Goal: Transaction & Acquisition: Book appointment/travel/reservation

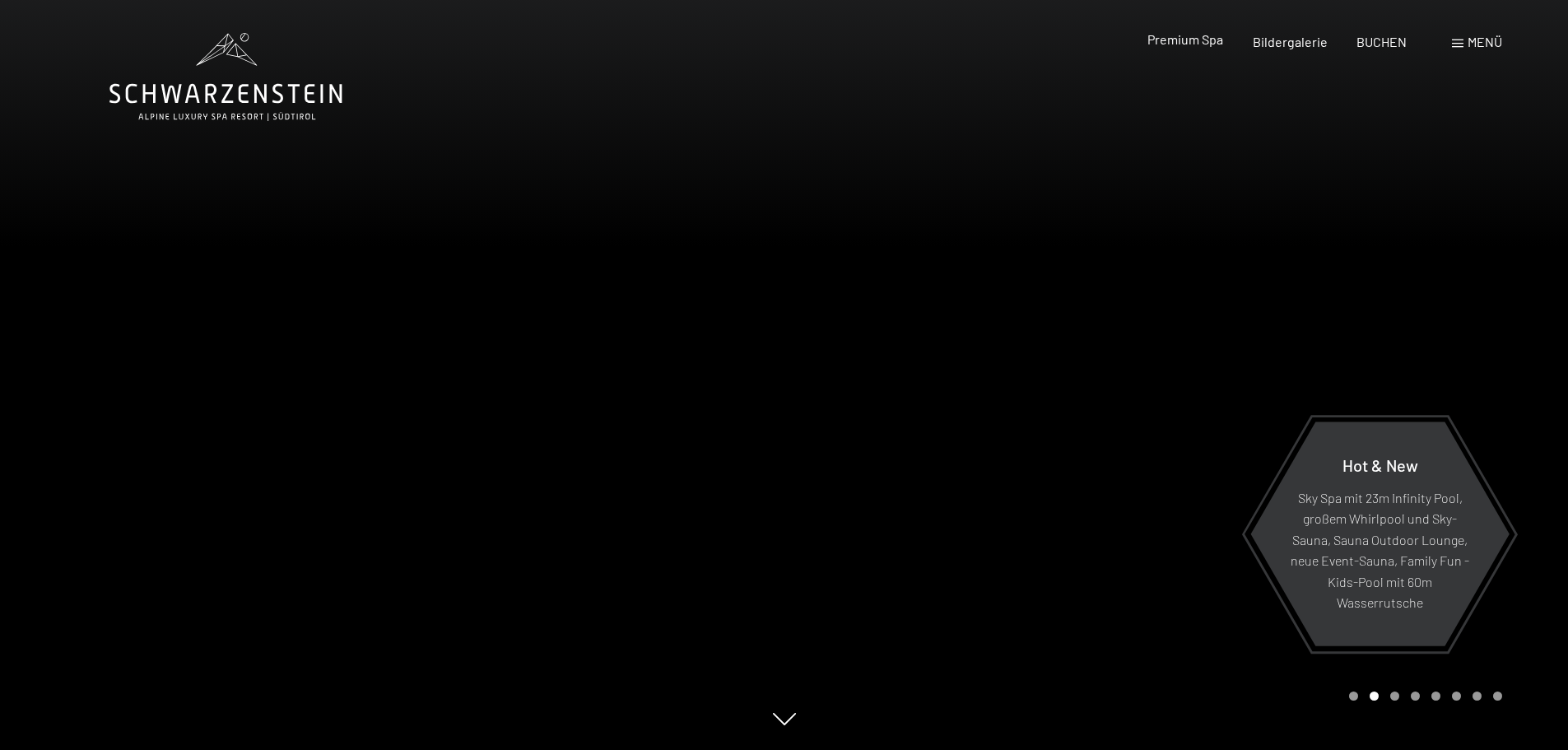
click at [1201, 43] on span "Premium Spa" at bounding box center [1185, 39] width 76 height 15
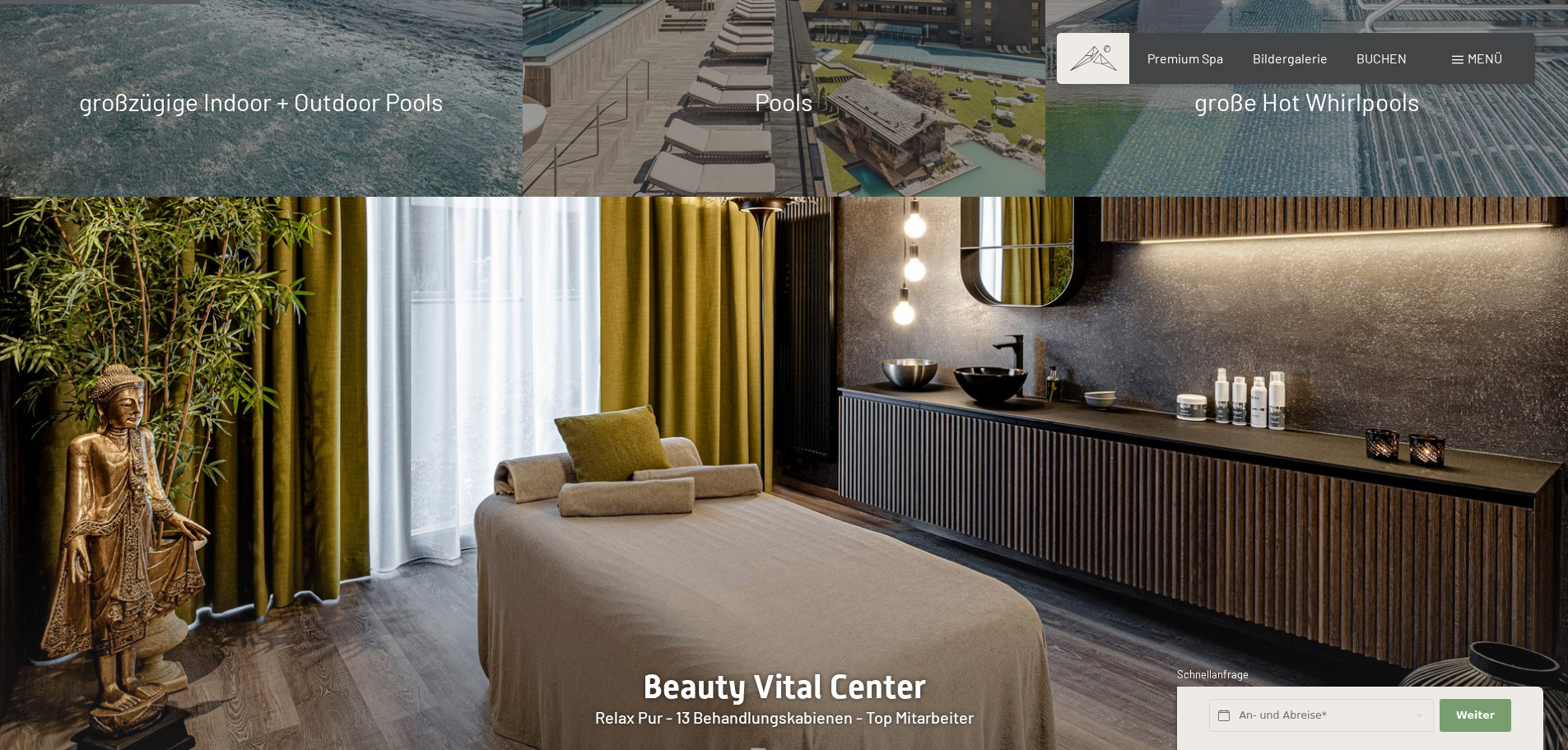
scroll to position [1153, 0]
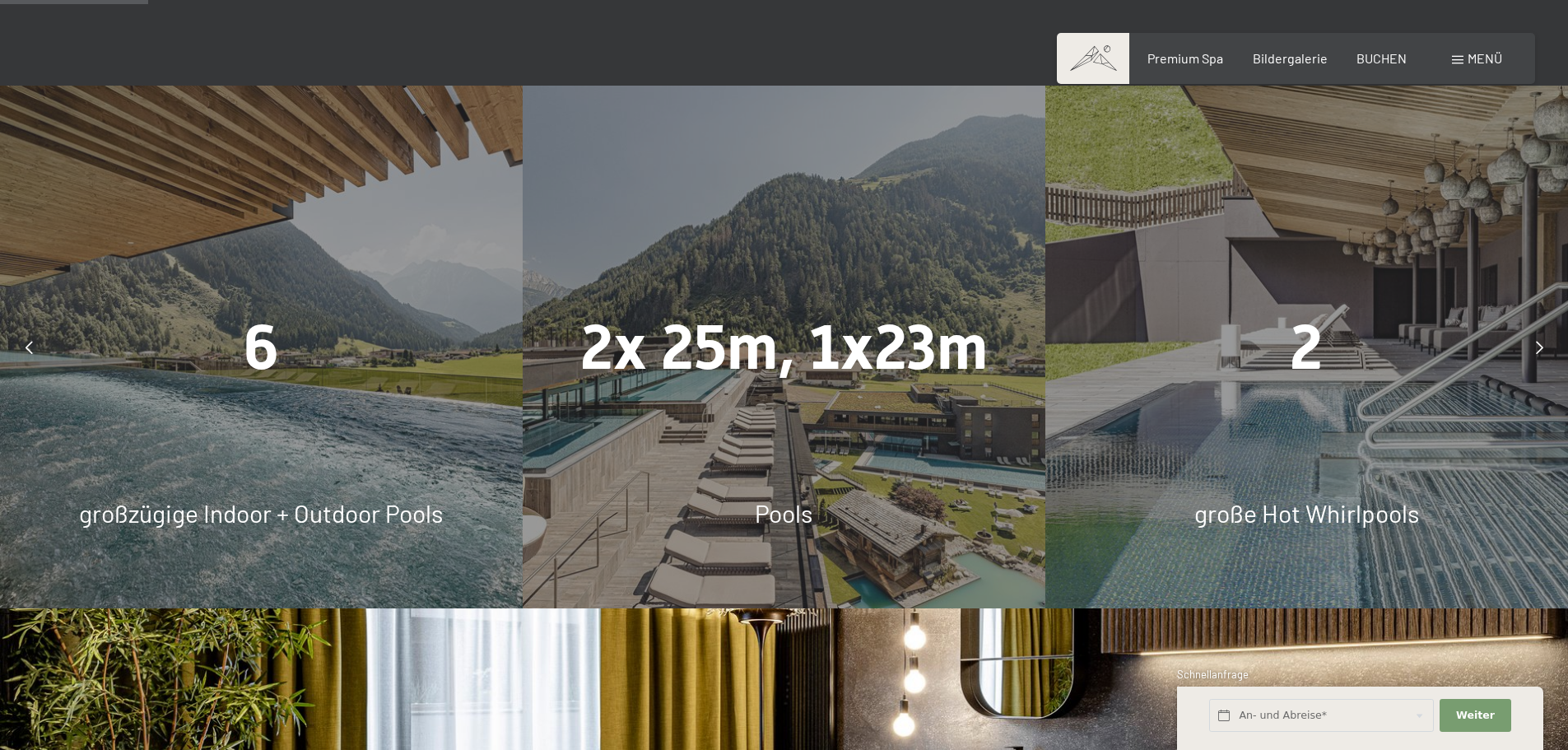
click at [828, 369] on span "2x 25m, 1x23m" at bounding box center [784, 347] width 408 height 72
click at [788, 516] on span "Pools" at bounding box center [784, 512] width 58 height 30
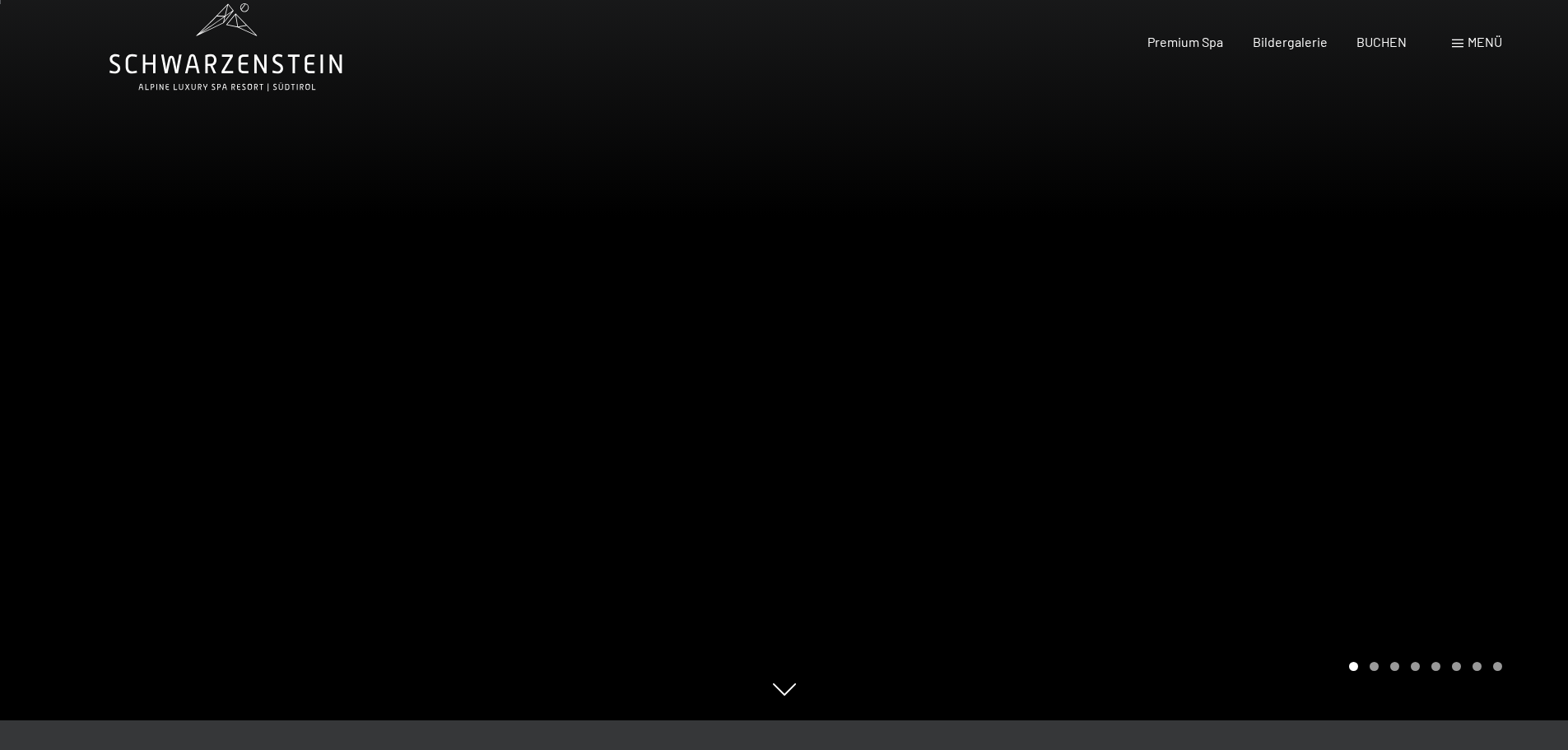
scroll to position [0, 0]
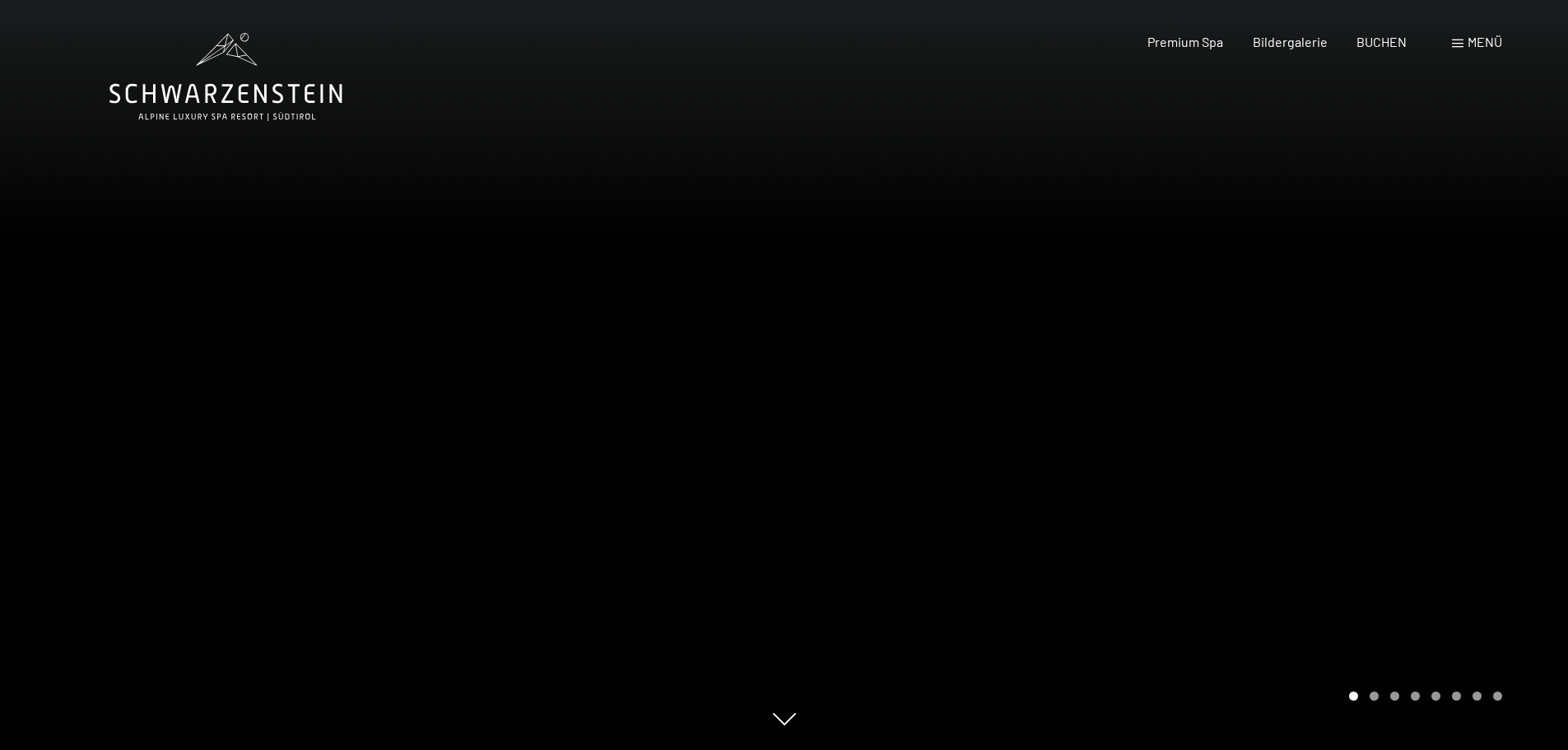
click at [321, 107] on icon at bounding box center [226, 77] width 233 height 88
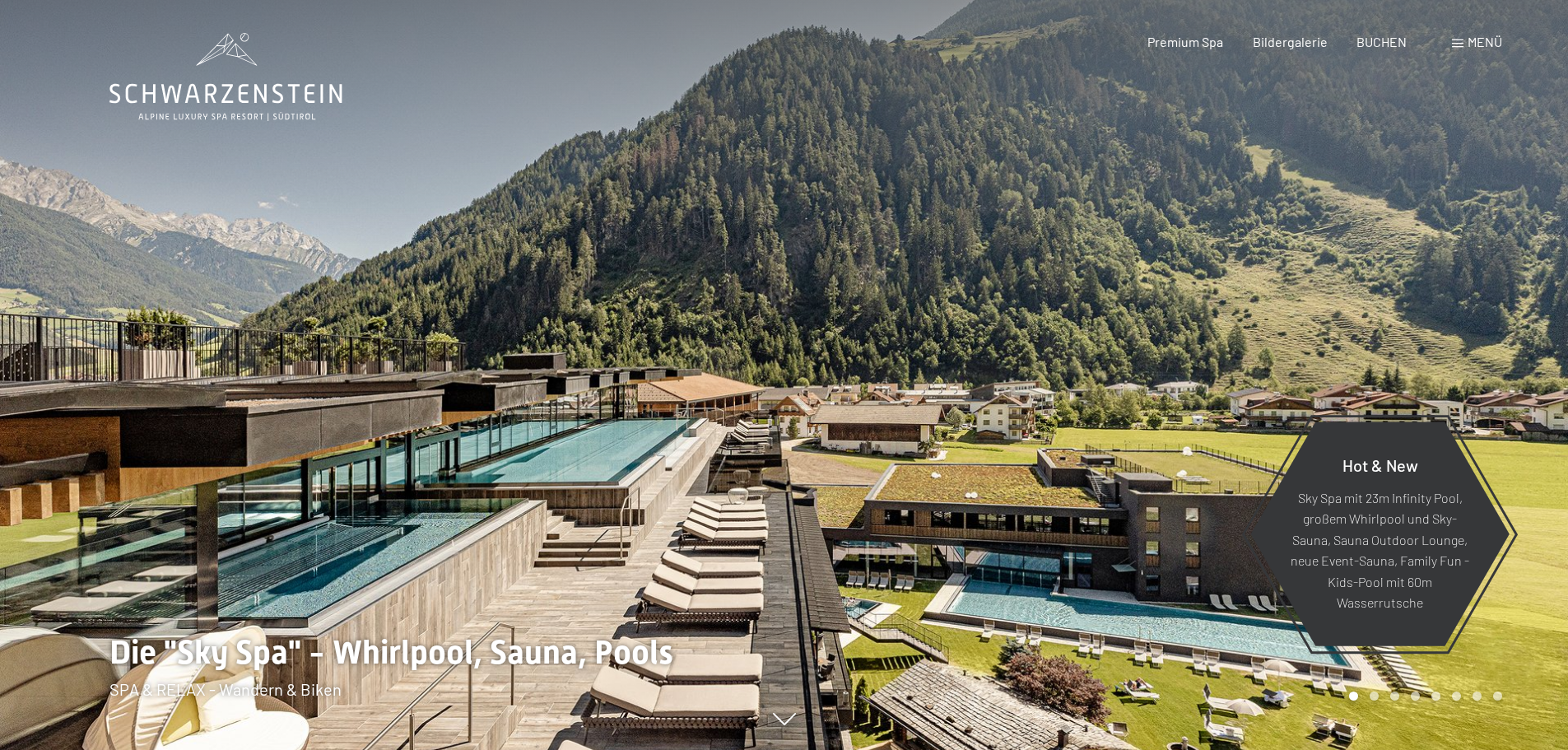
click at [1493, 42] on span "Menü" at bounding box center [1485, 41] width 35 height 15
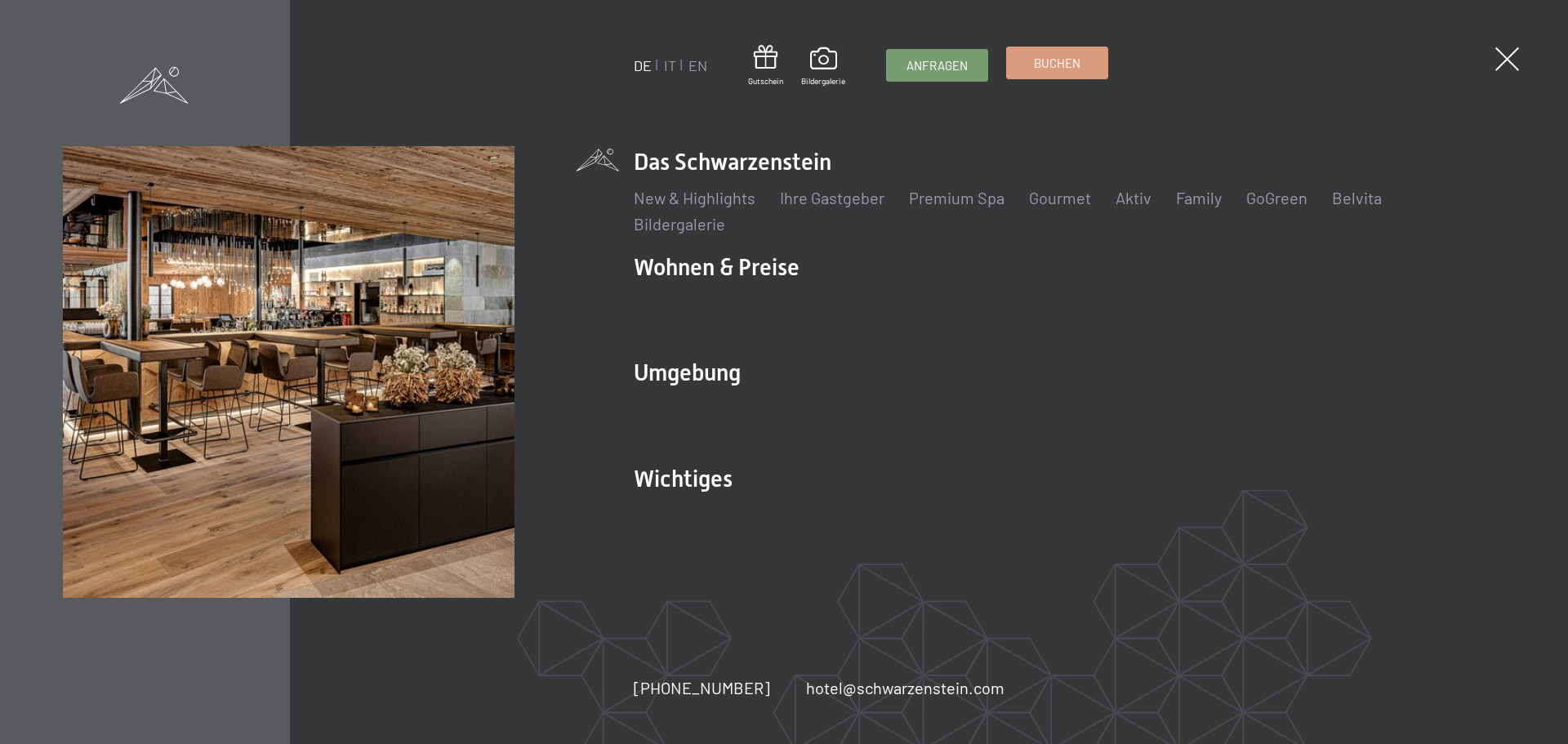
click at [1054, 71] on span "Buchen" at bounding box center [1057, 63] width 47 height 17
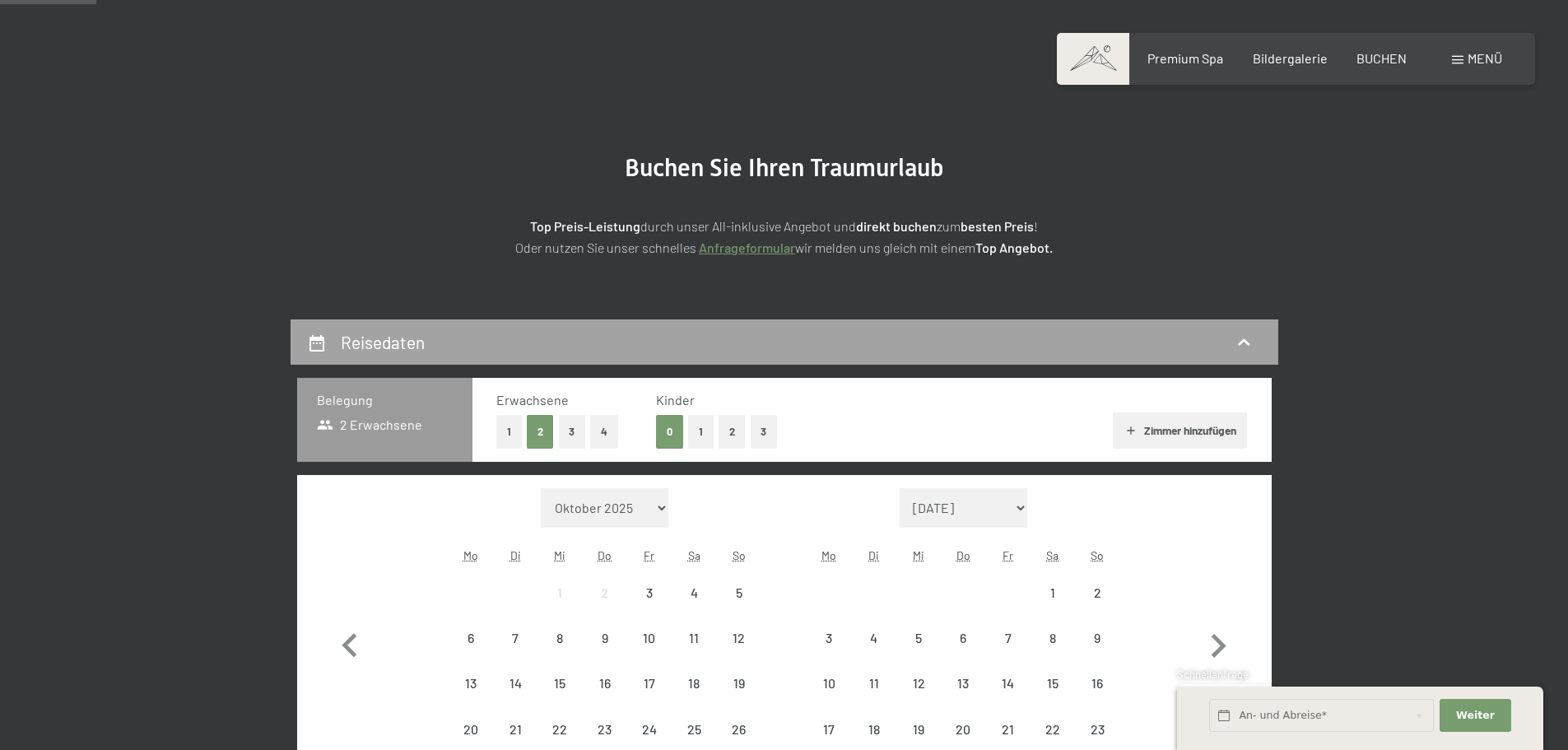
scroll to position [329, 0]
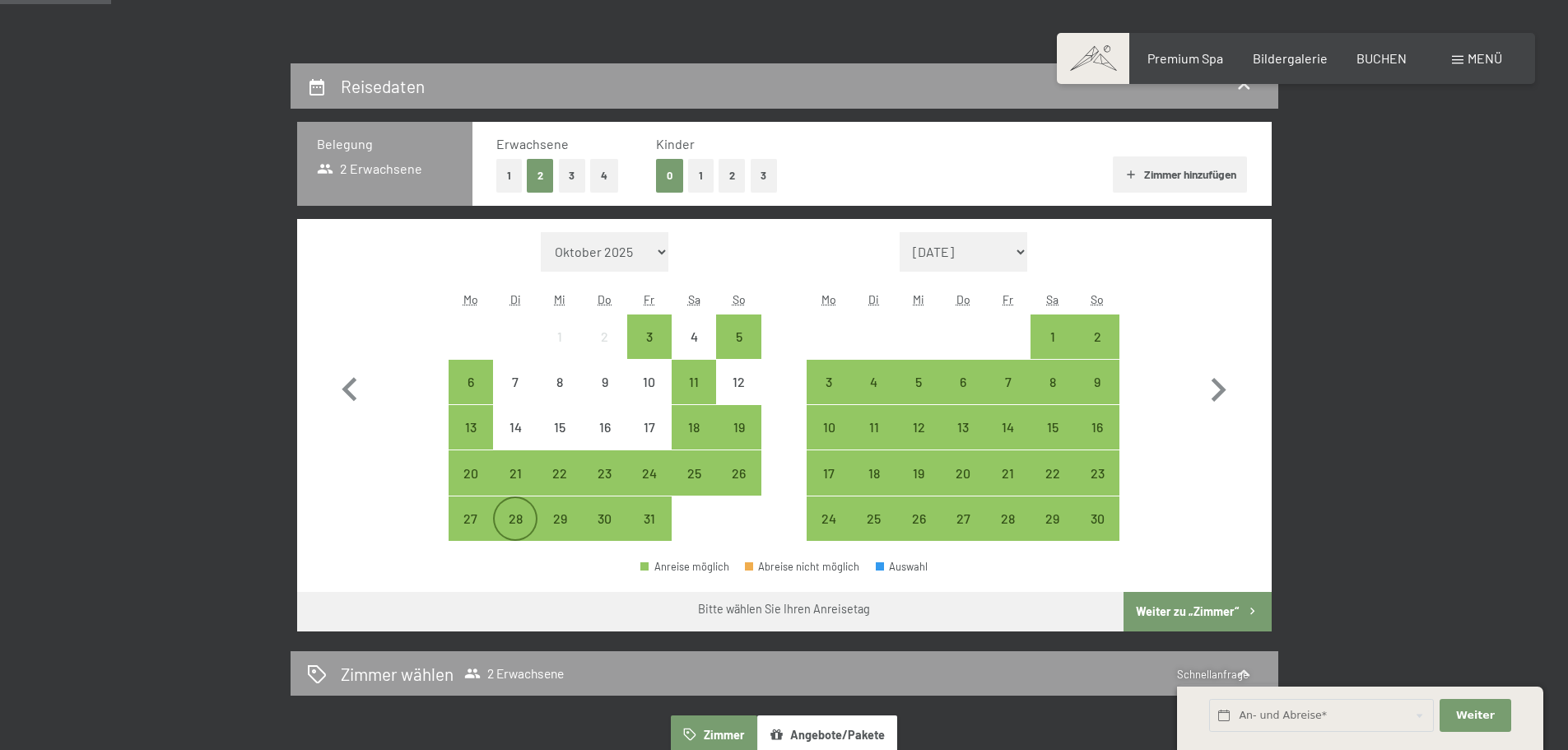
click at [514, 512] on div "28" at bounding box center [515, 533] width 41 height 41
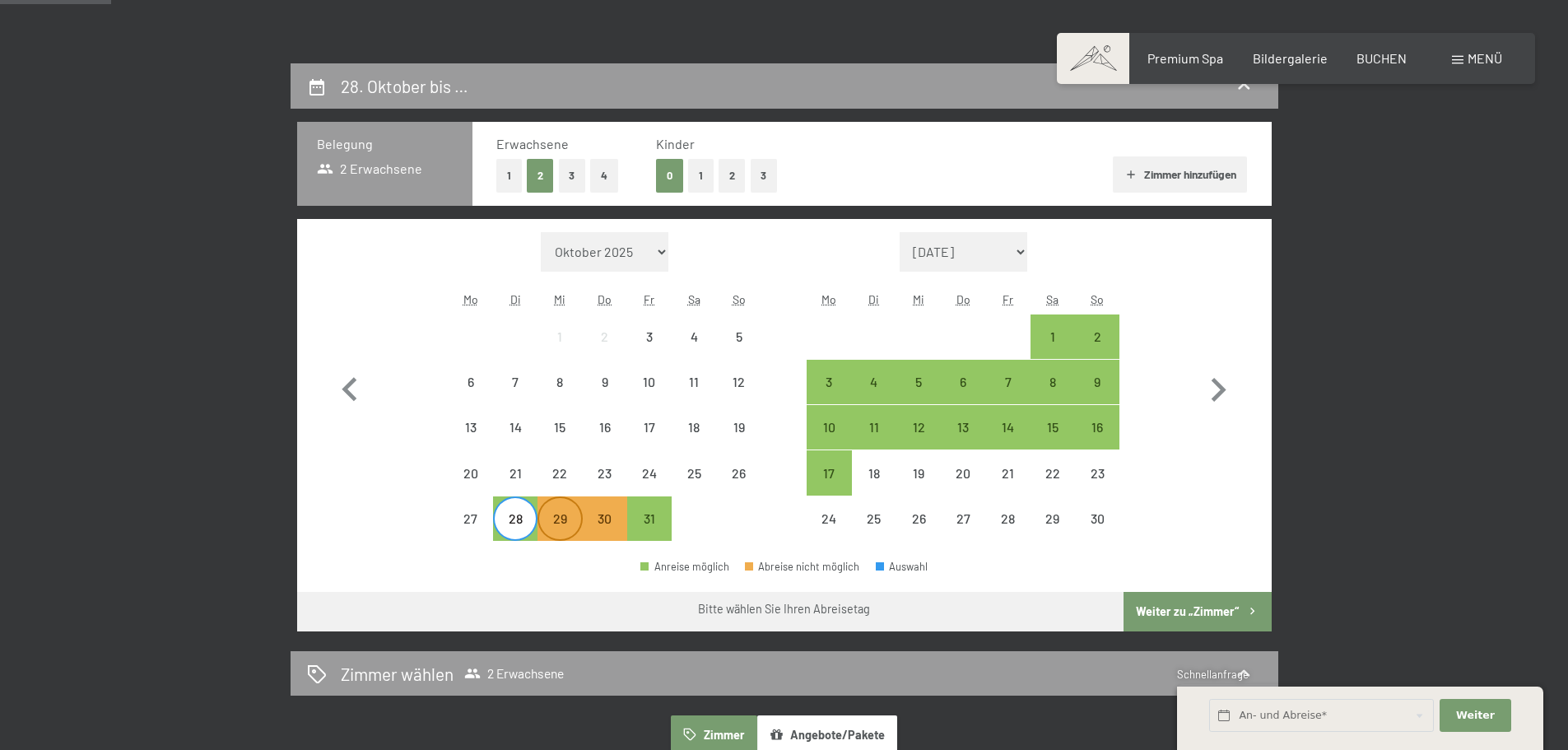
click at [560, 512] on div "29" at bounding box center [560, 533] width 41 height 41
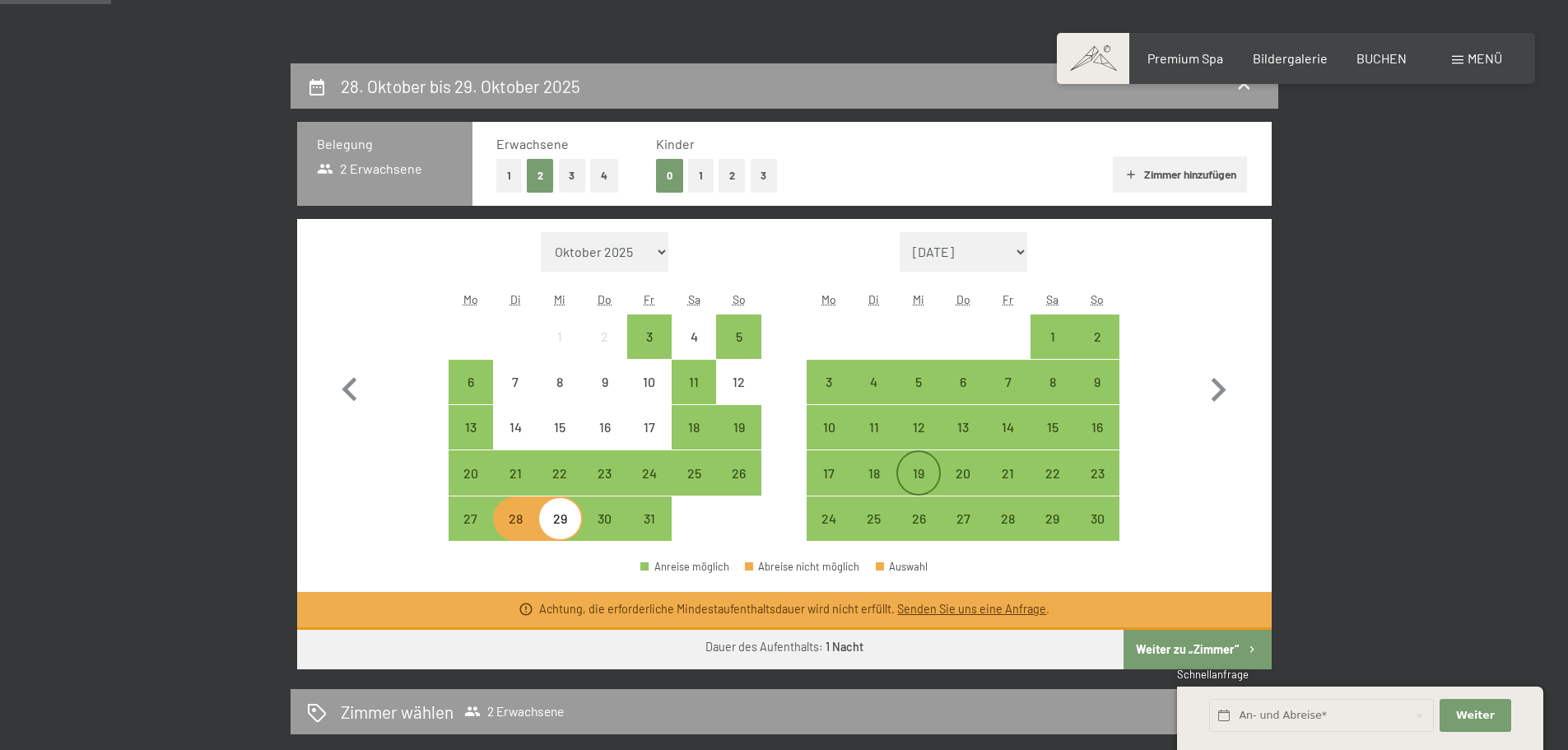
click at [927, 468] on div "19" at bounding box center [918, 487] width 41 height 41
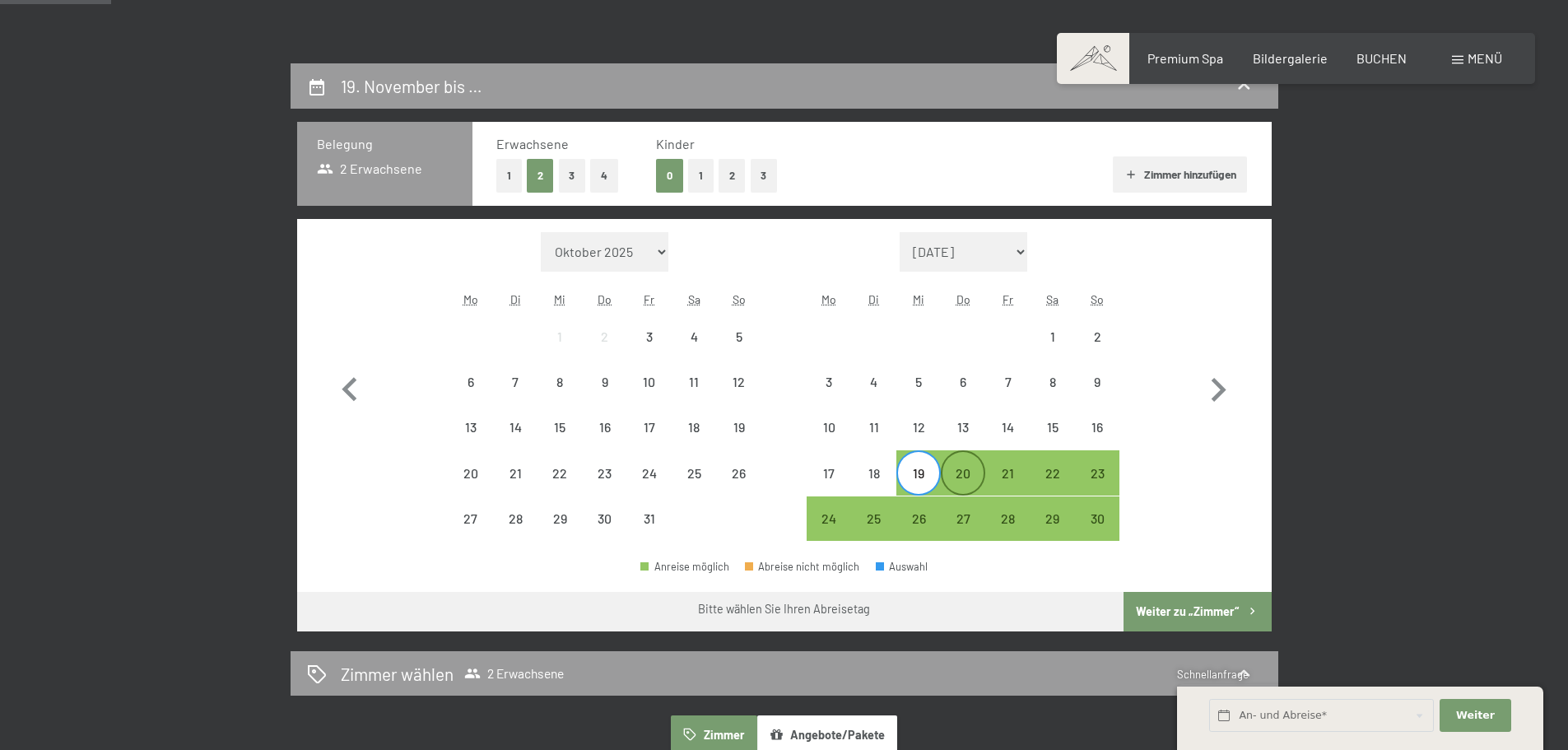
click at [967, 466] on div "20" at bounding box center [962, 487] width 41 height 41
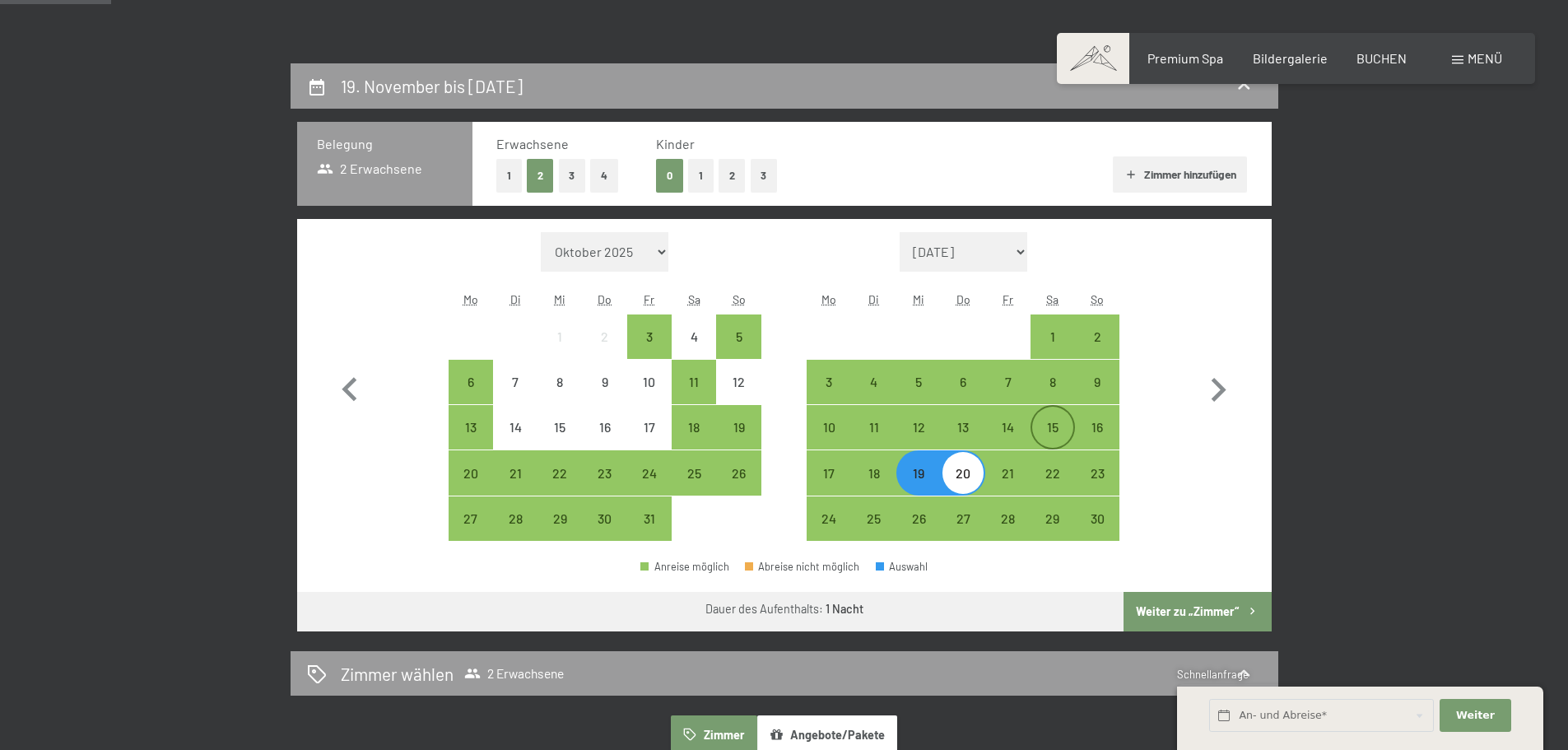
click at [1040, 433] on div "15" at bounding box center [1053, 441] width 41 height 41
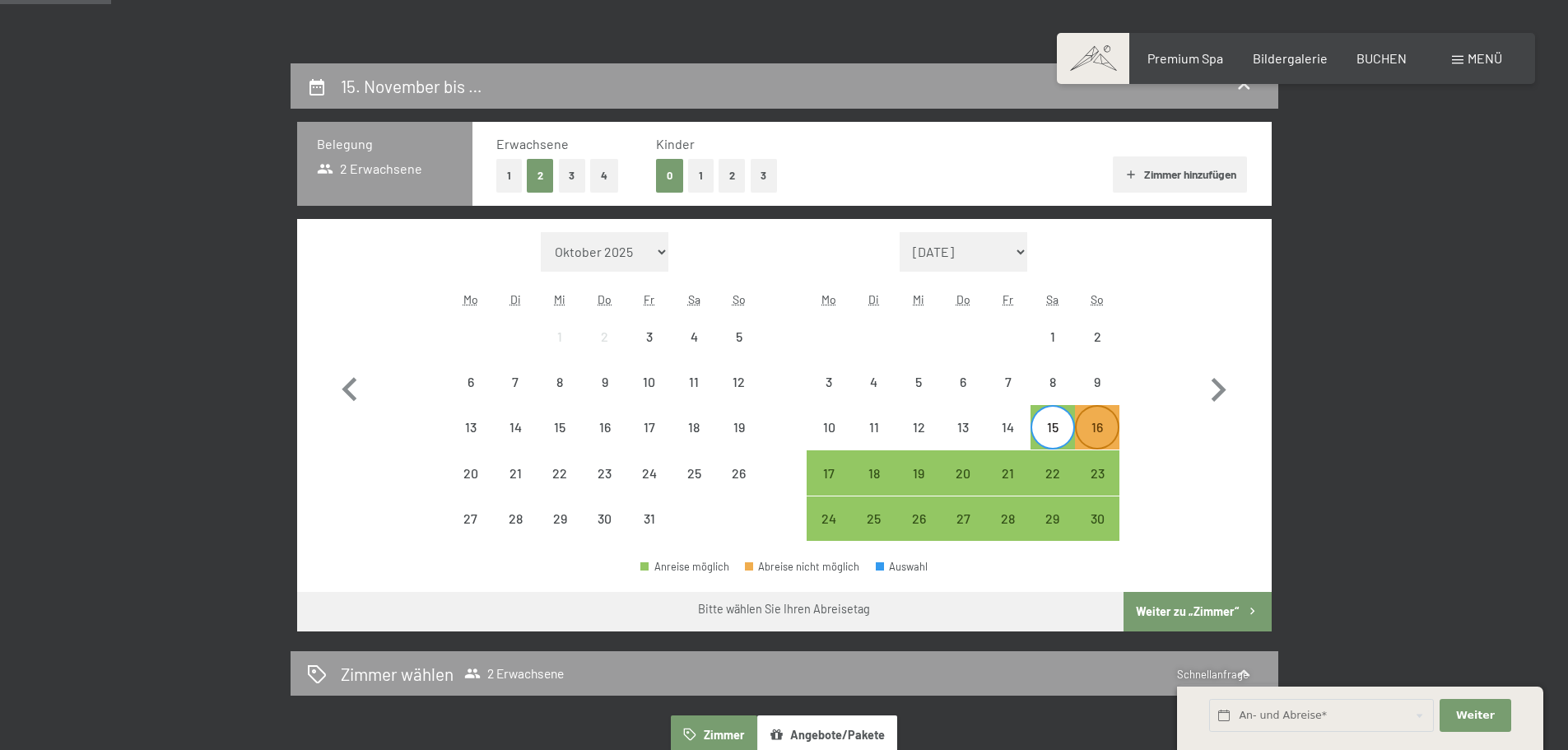
click at [1082, 427] on div "16" at bounding box center [1097, 441] width 41 height 41
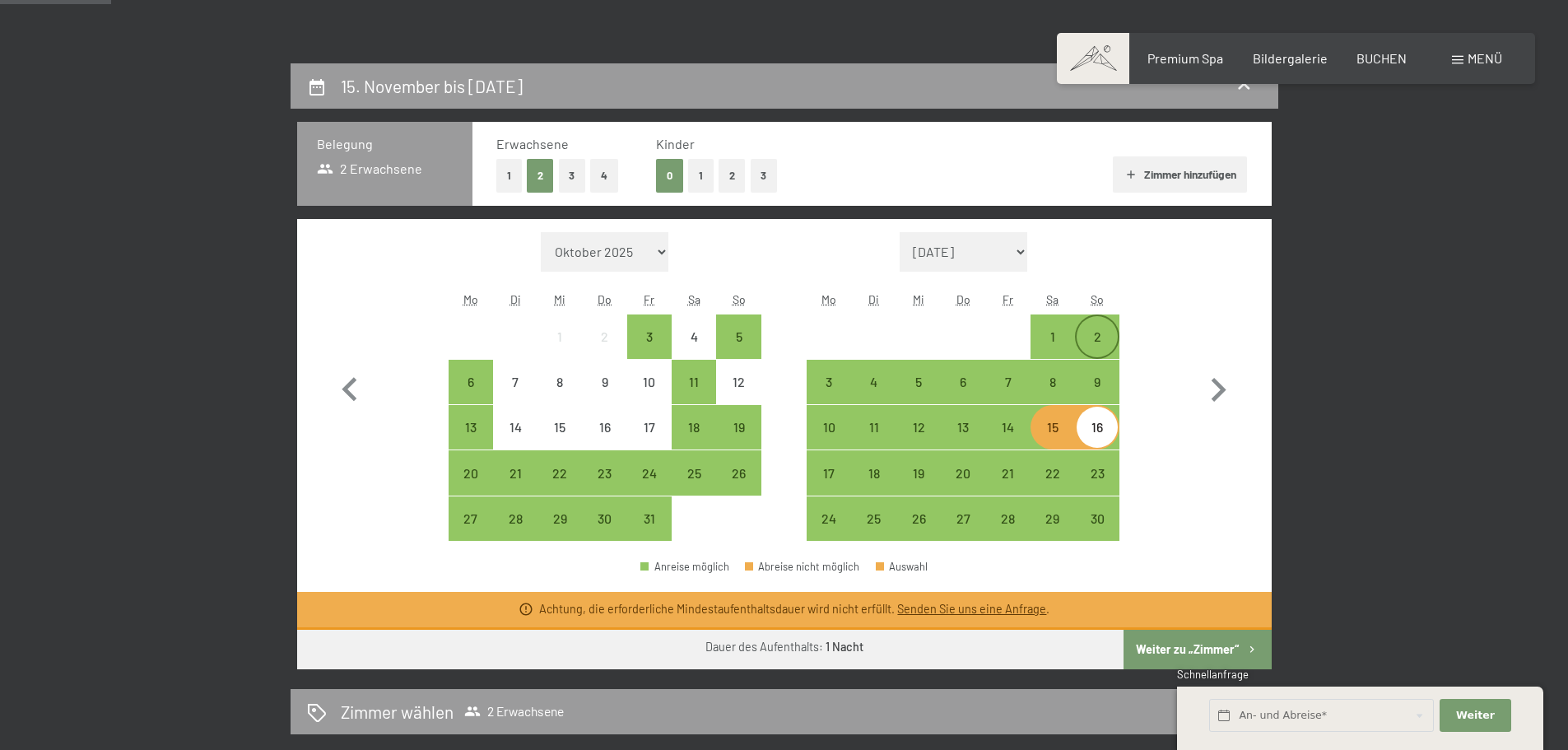
click at [1102, 341] on div "2" at bounding box center [1097, 350] width 41 height 41
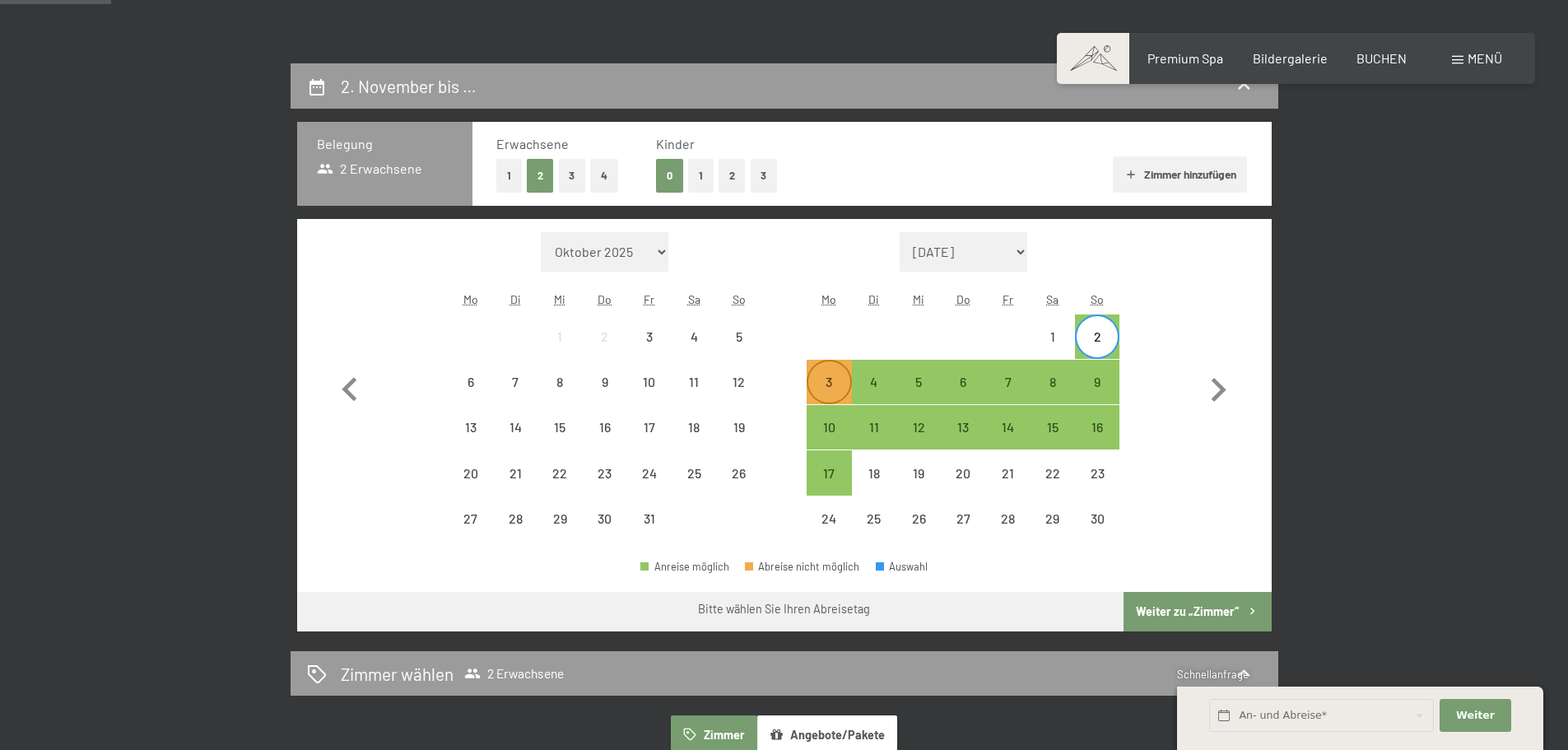
click at [817, 375] on div "3" at bounding box center [829, 395] width 41 height 41
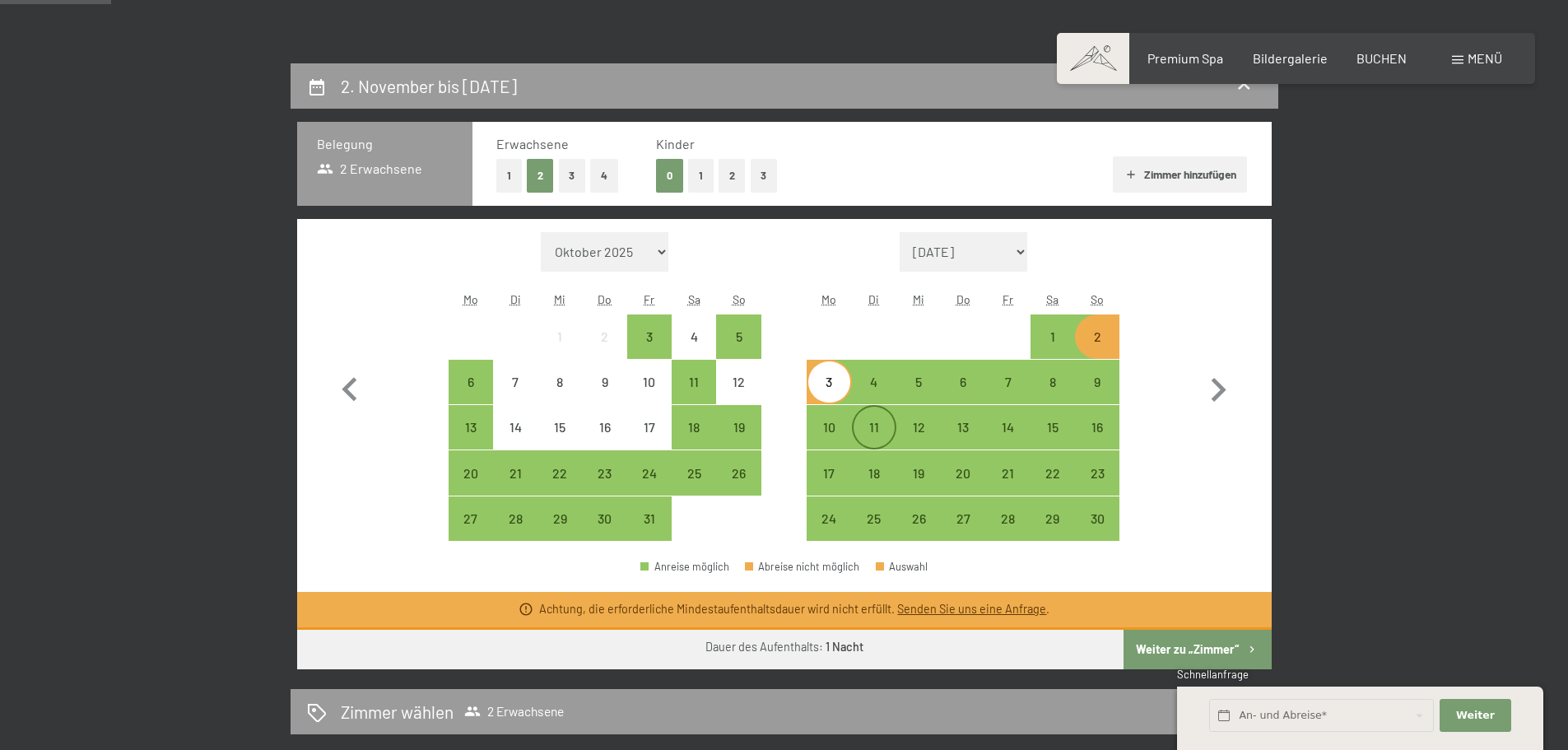
click at [869, 433] on div "11" at bounding box center [874, 441] width 41 height 41
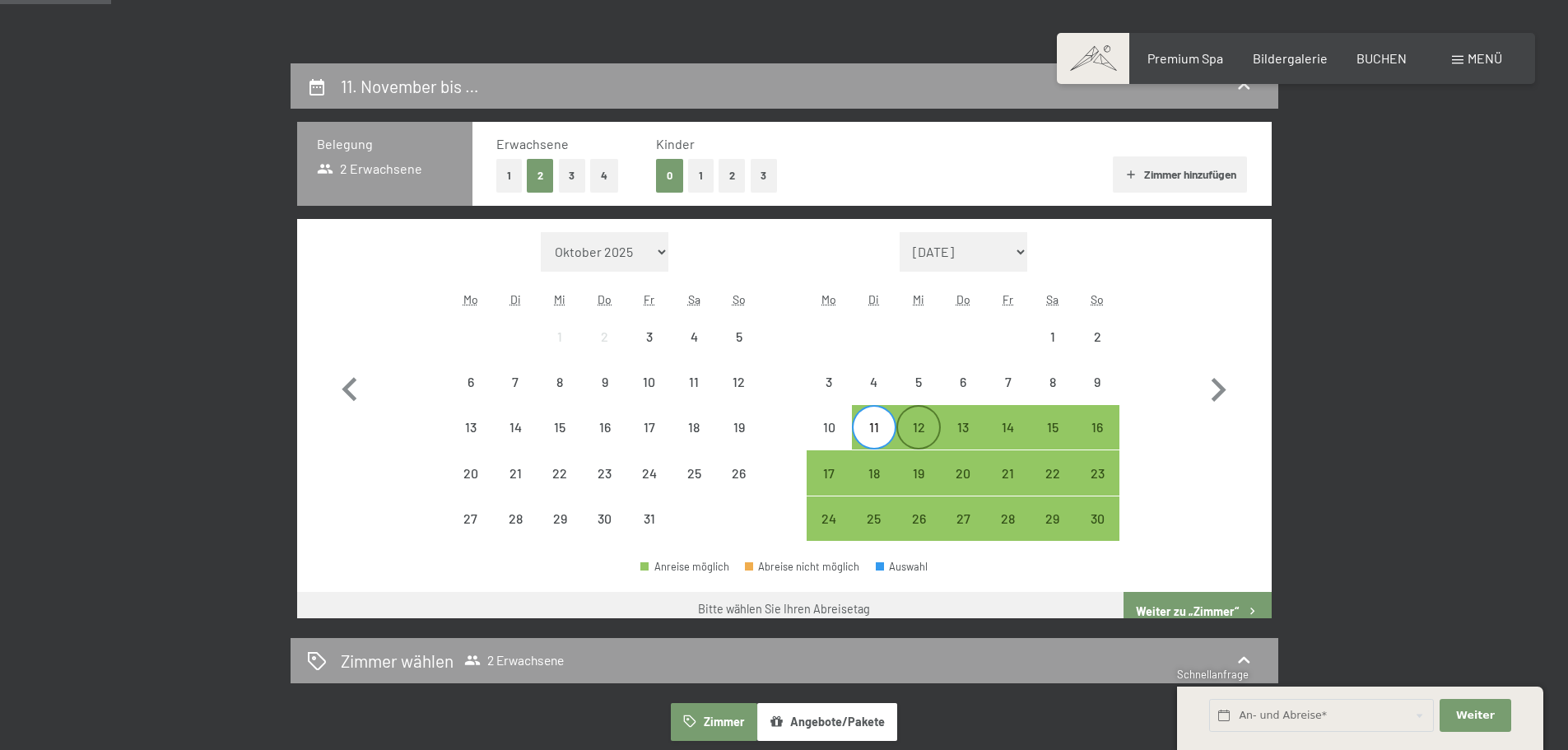
click at [913, 430] on div "12" at bounding box center [918, 441] width 41 height 41
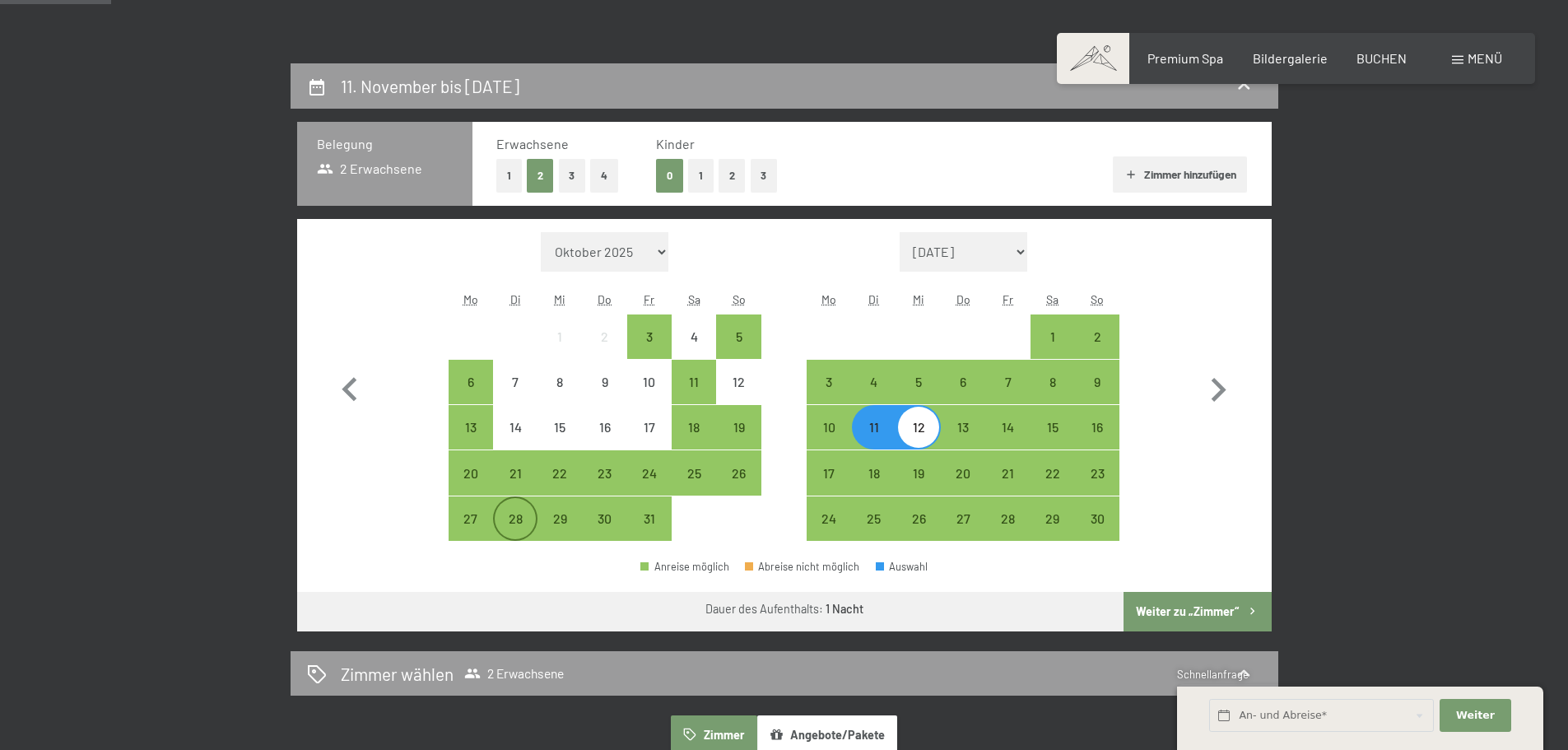
click at [509, 512] on div "28" at bounding box center [515, 533] width 41 height 41
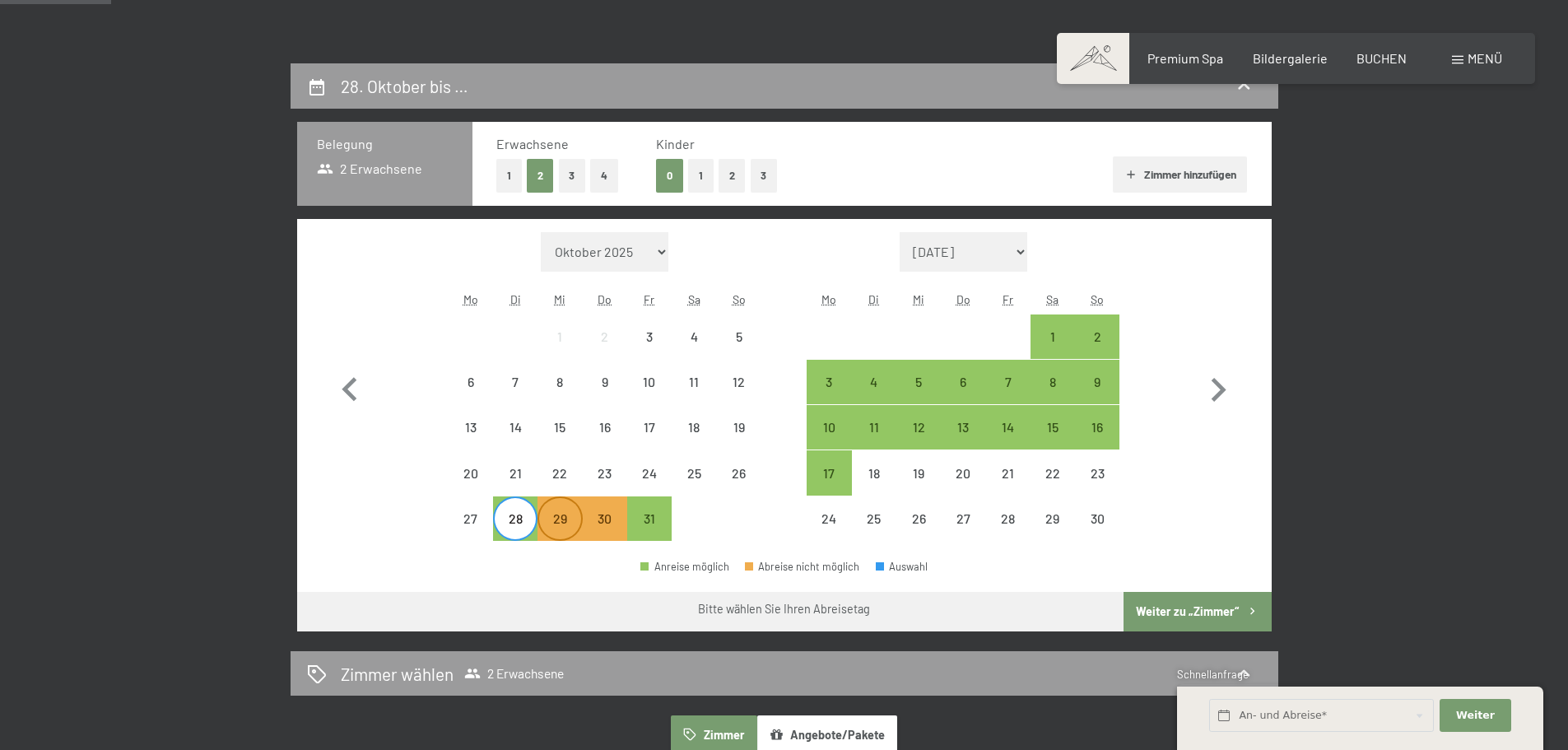
click at [554, 514] on div "29" at bounding box center [560, 533] width 41 height 41
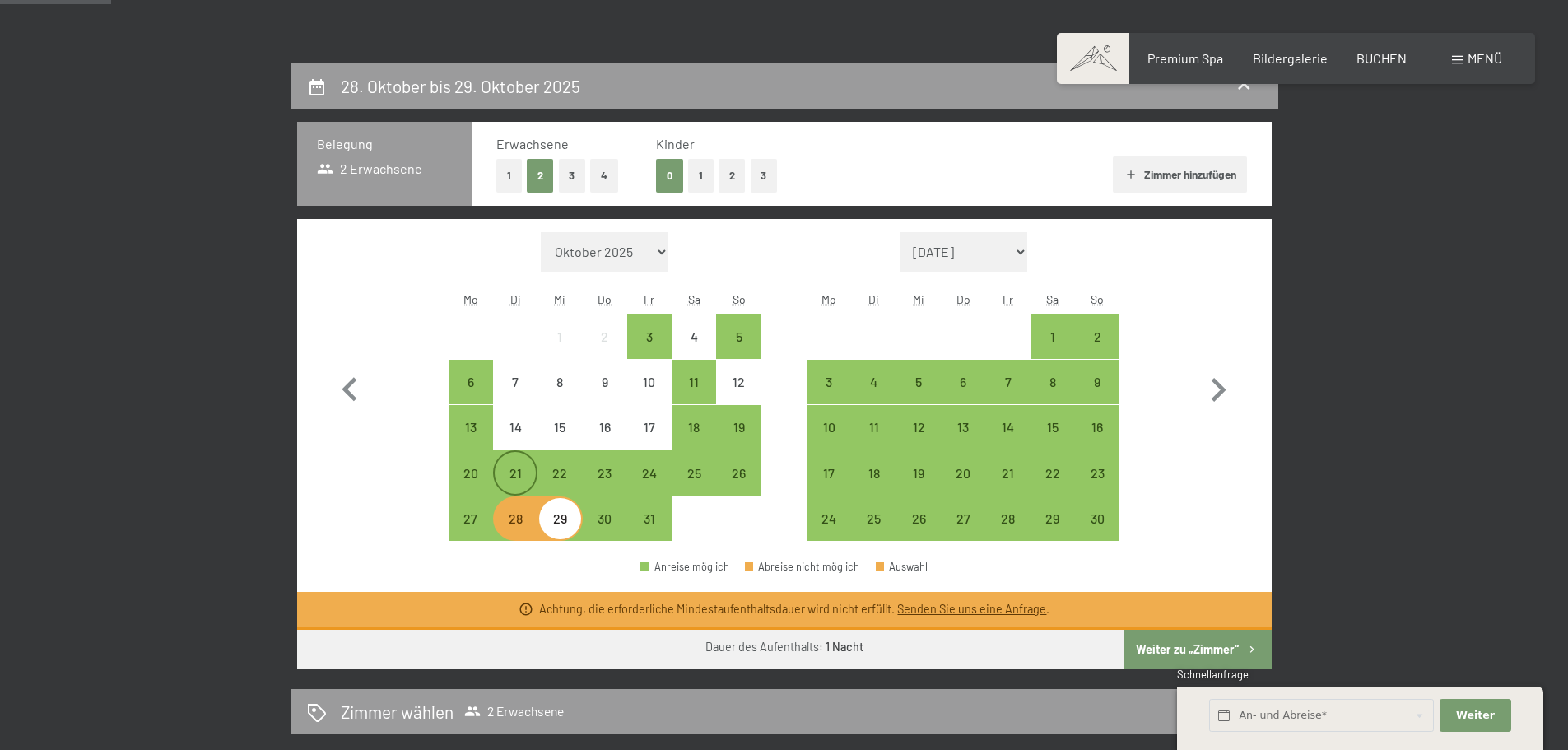
click at [515, 474] on div "21" at bounding box center [515, 487] width 41 height 41
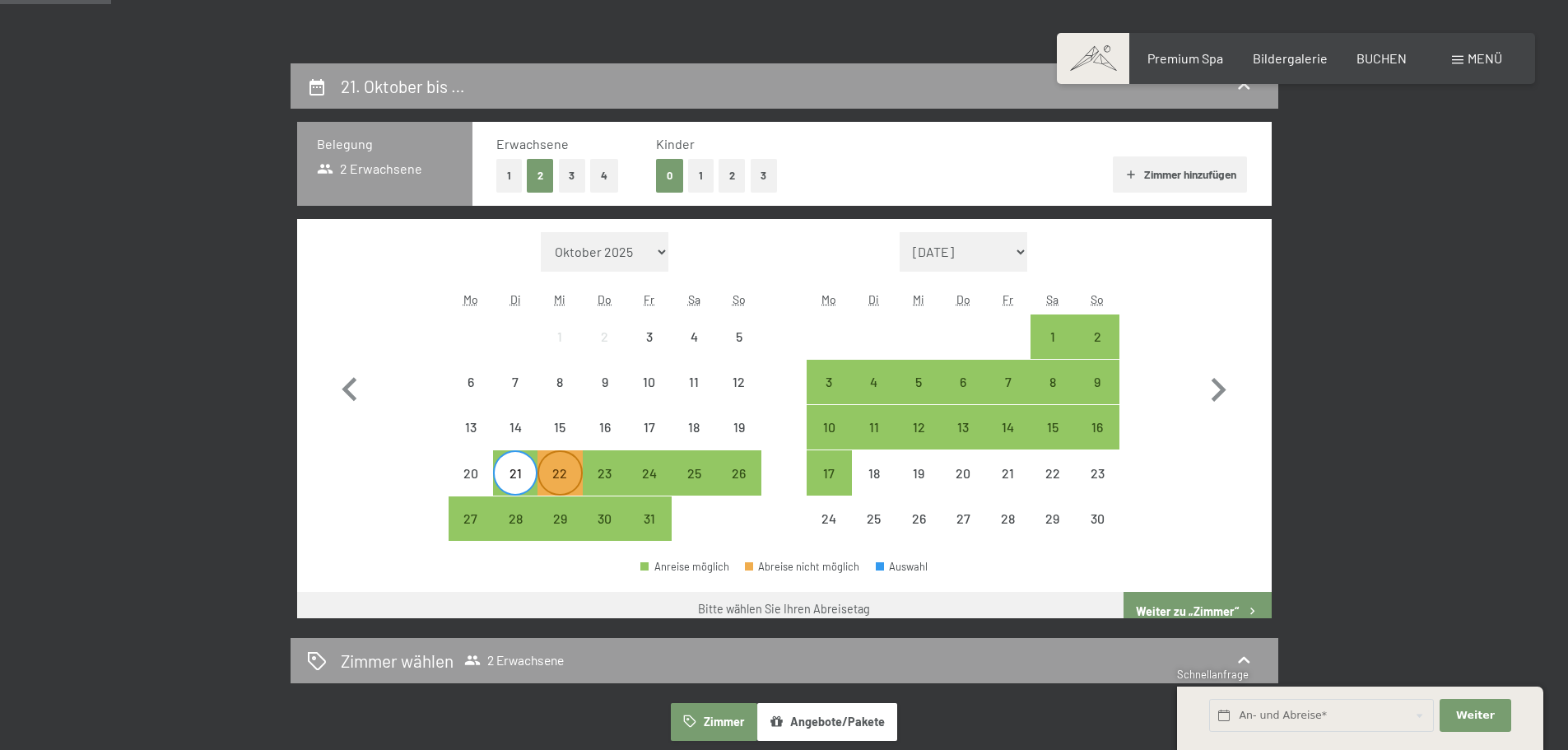
click at [570, 476] on div "22" at bounding box center [560, 487] width 41 height 41
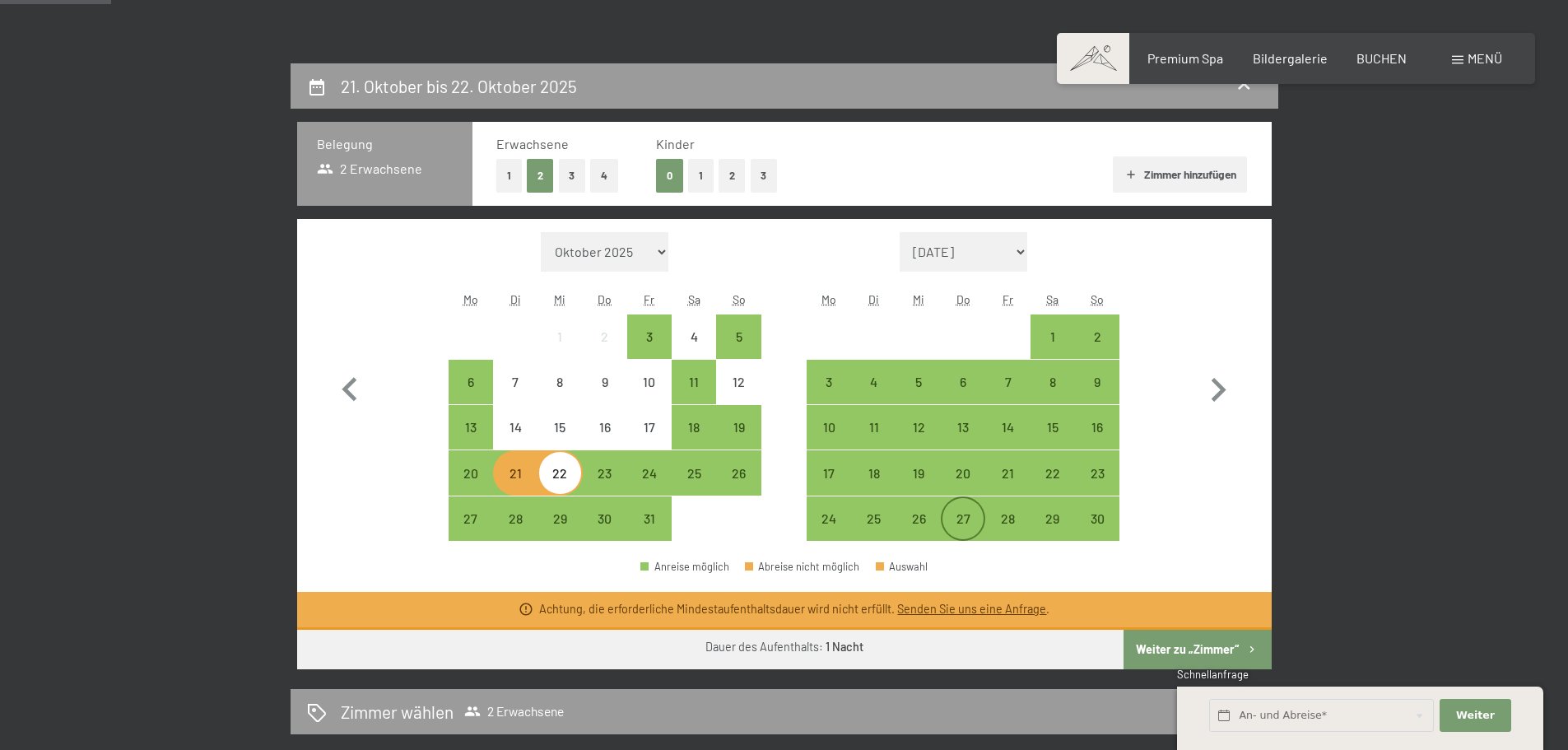
click at [962, 509] on div "27" at bounding box center [962, 518] width 41 height 41
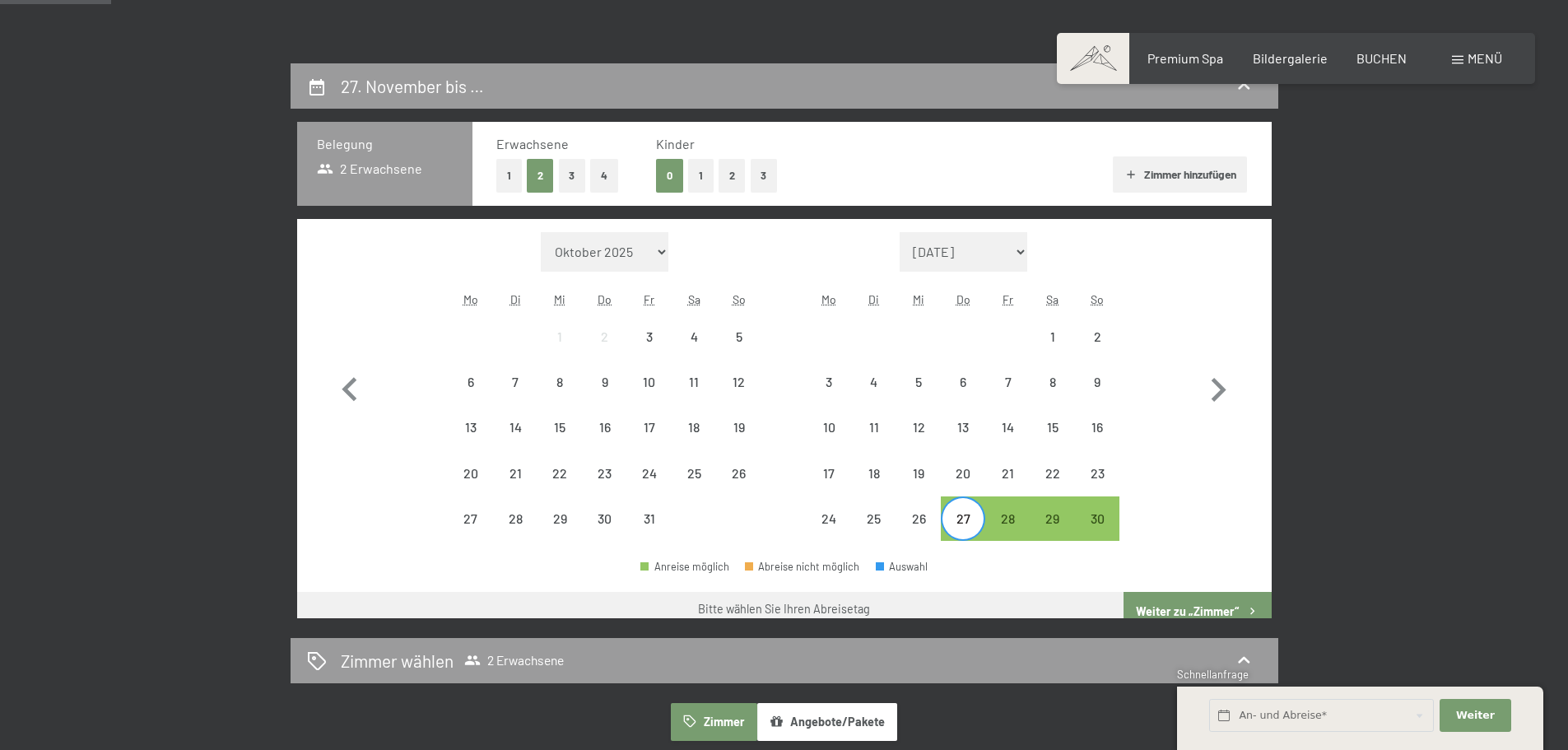
click at [986, 509] on div "28" at bounding box center [1008, 518] width 44 height 44
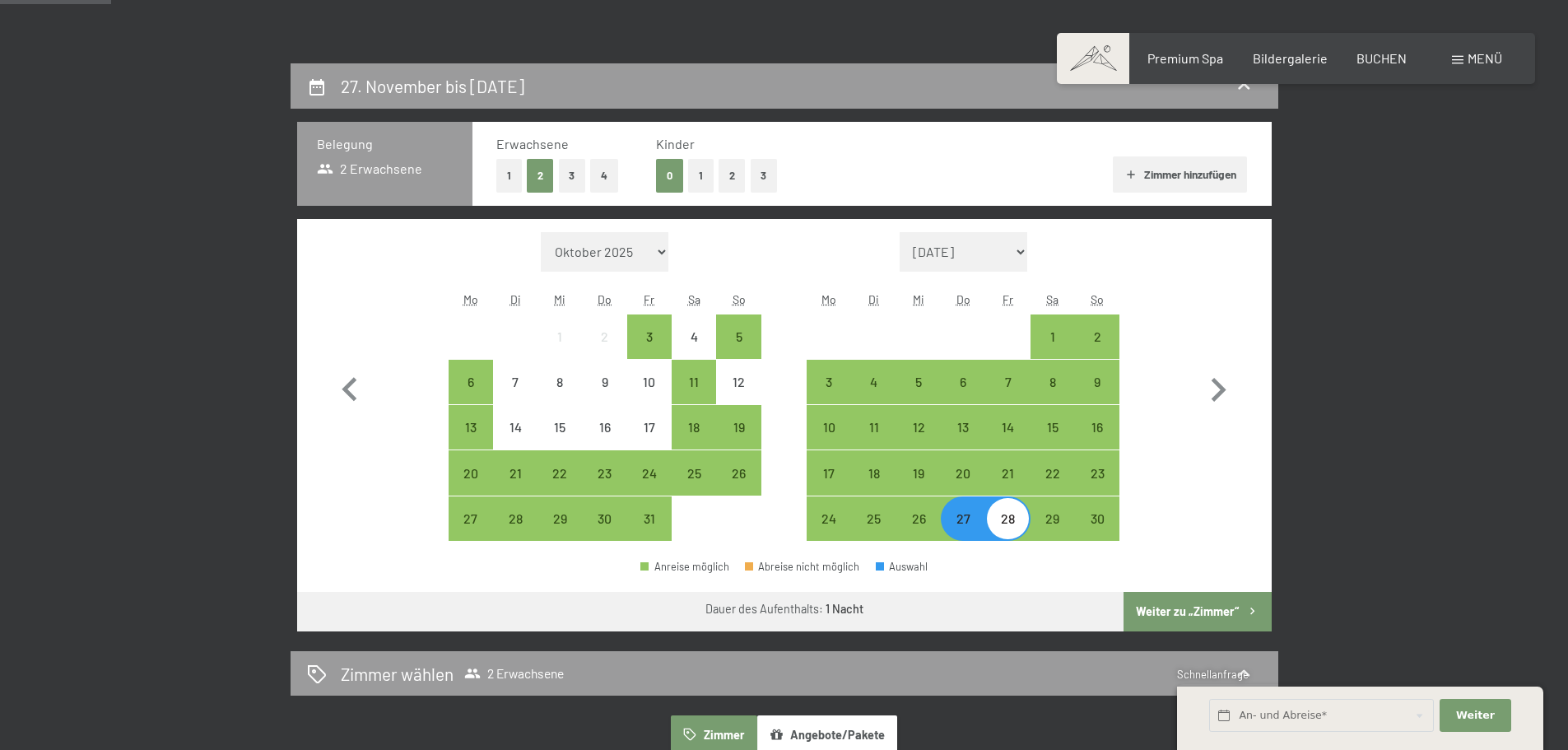
click at [1182, 610] on button "Weiter zu „Zimmer“" at bounding box center [1197, 612] width 147 height 39
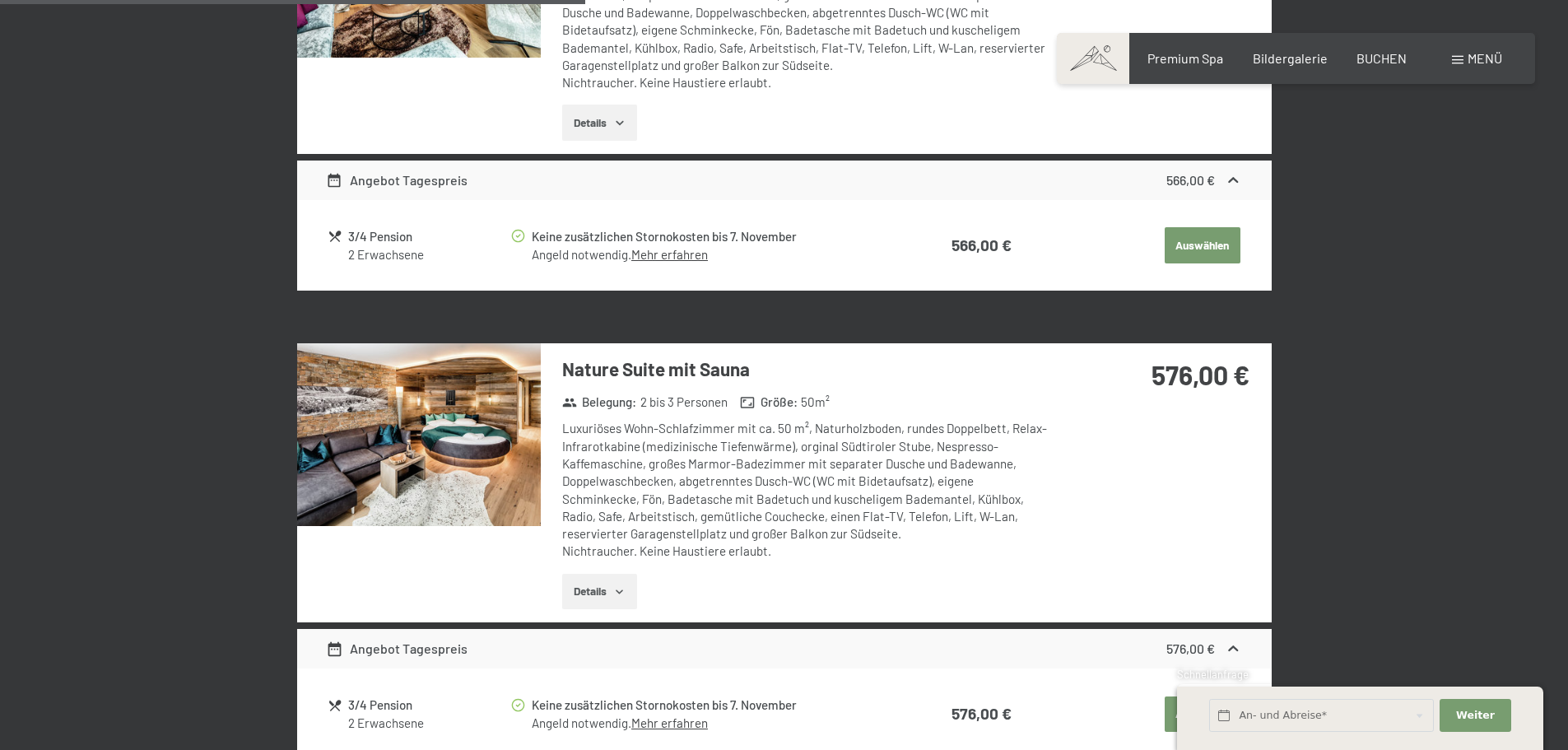
scroll to position [1628, 0]
